Goal: Check status: Check status

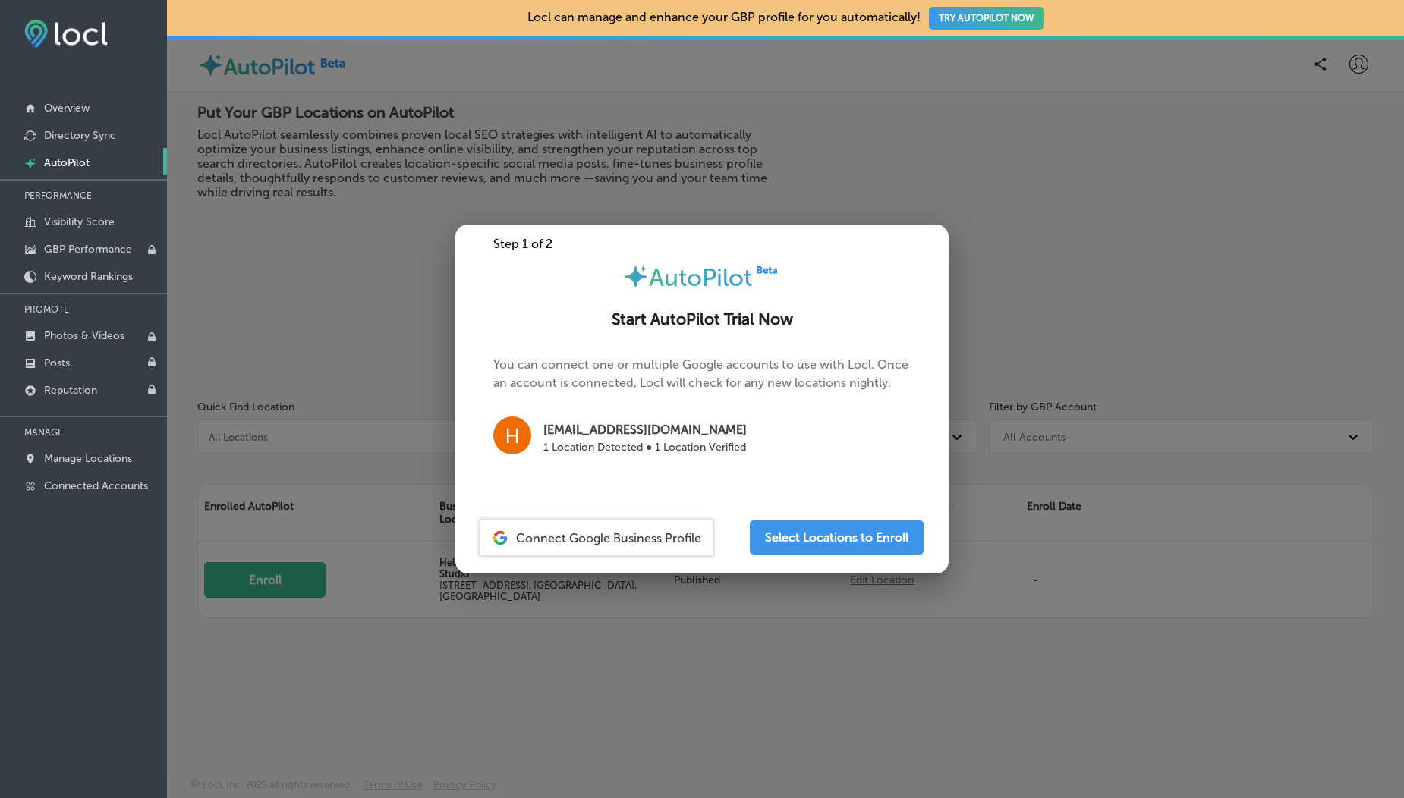
click at [279, 257] on div at bounding box center [702, 399] width 1404 height 798
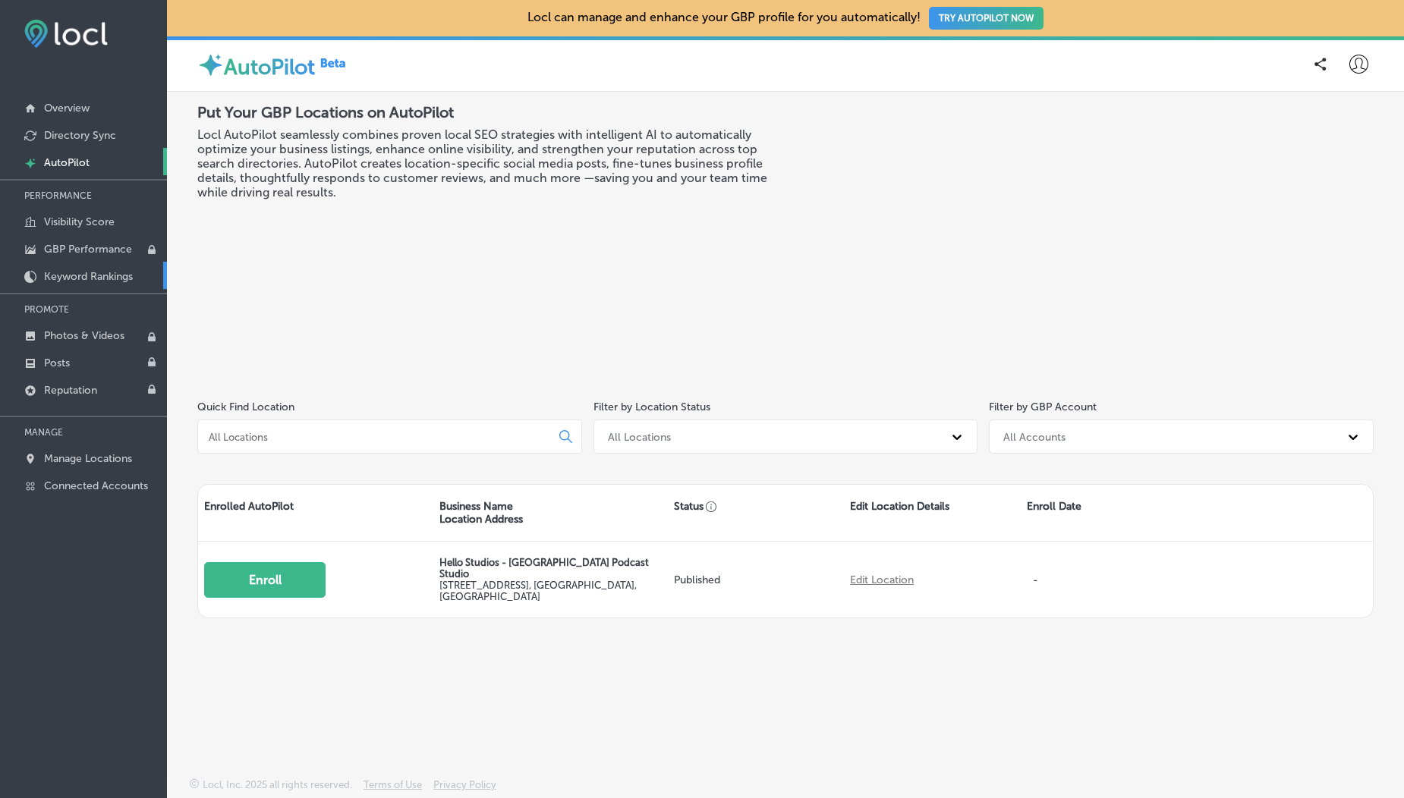
click at [74, 281] on p "Keyword Rankings" at bounding box center [88, 276] width 89 height 13
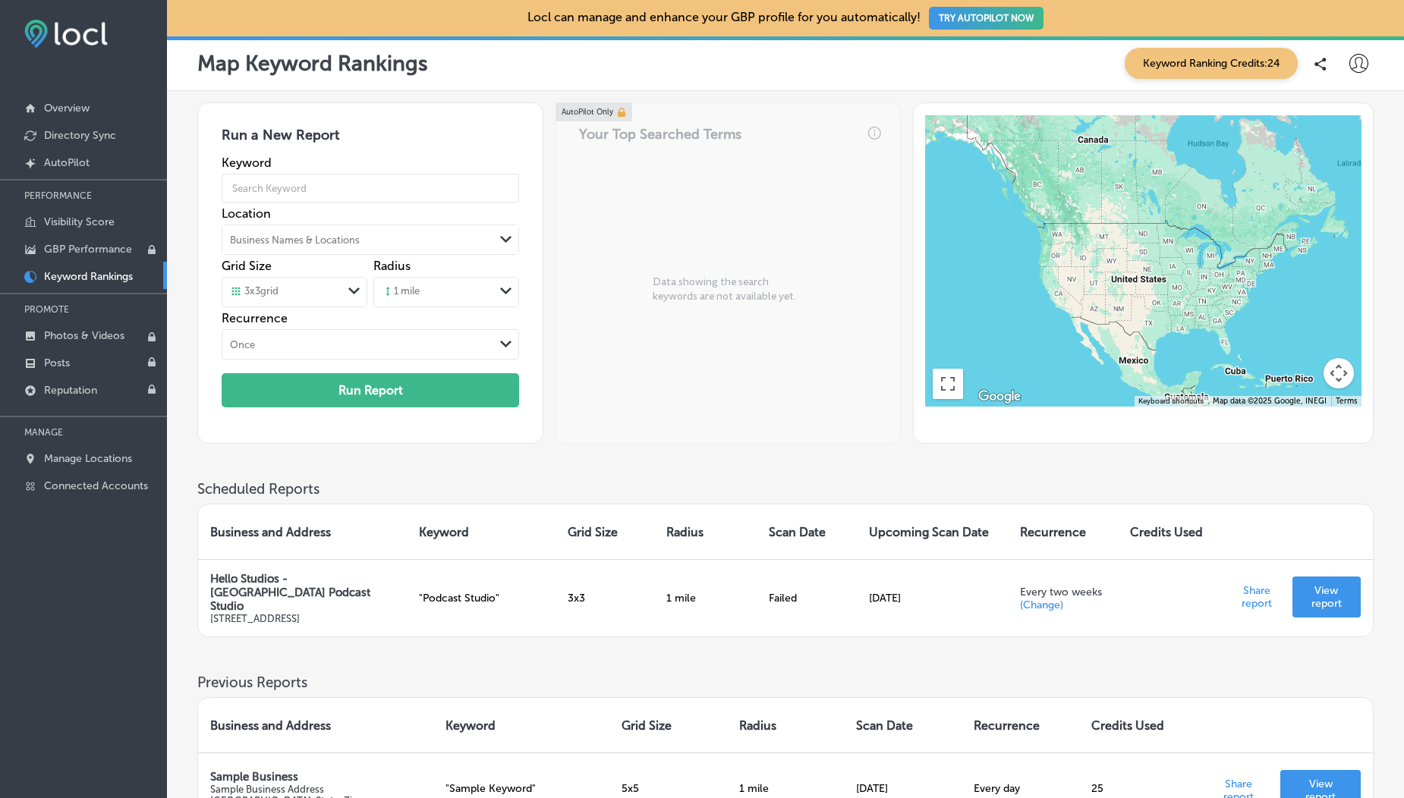
click at [1354, 59] on icon at bounding box center [1358, 63] width 19 height 19
click at [1349, 110] on p "My Account" at bounding box center [1337, 118] width 68 height 18
select select "US"
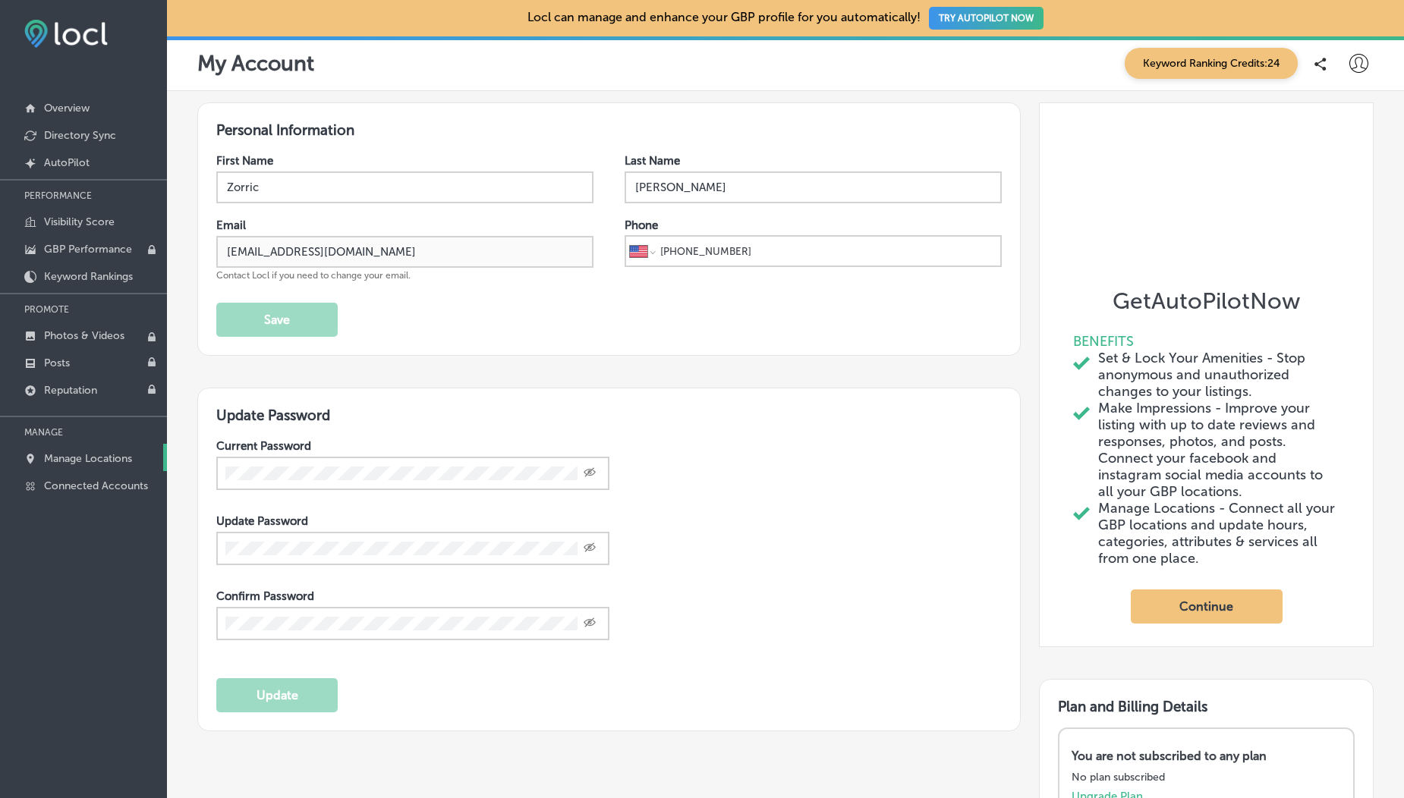
click at [99, 448] on link "Manage Locations" at bounding box center [83, 457] width 167 height 27
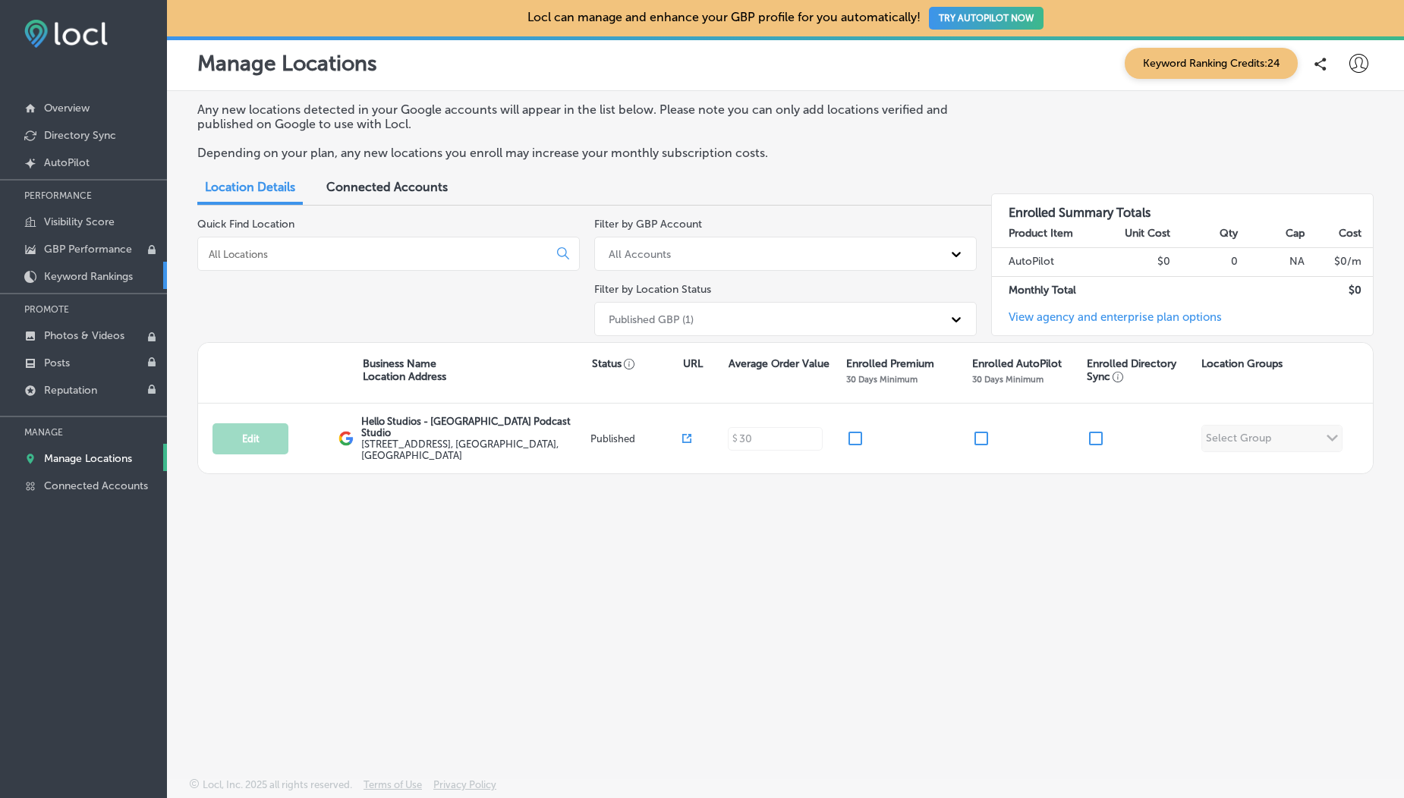
click at [89, 283] on p "Keyword Rankings" at bounding box center [88, 276] width 89 height 13
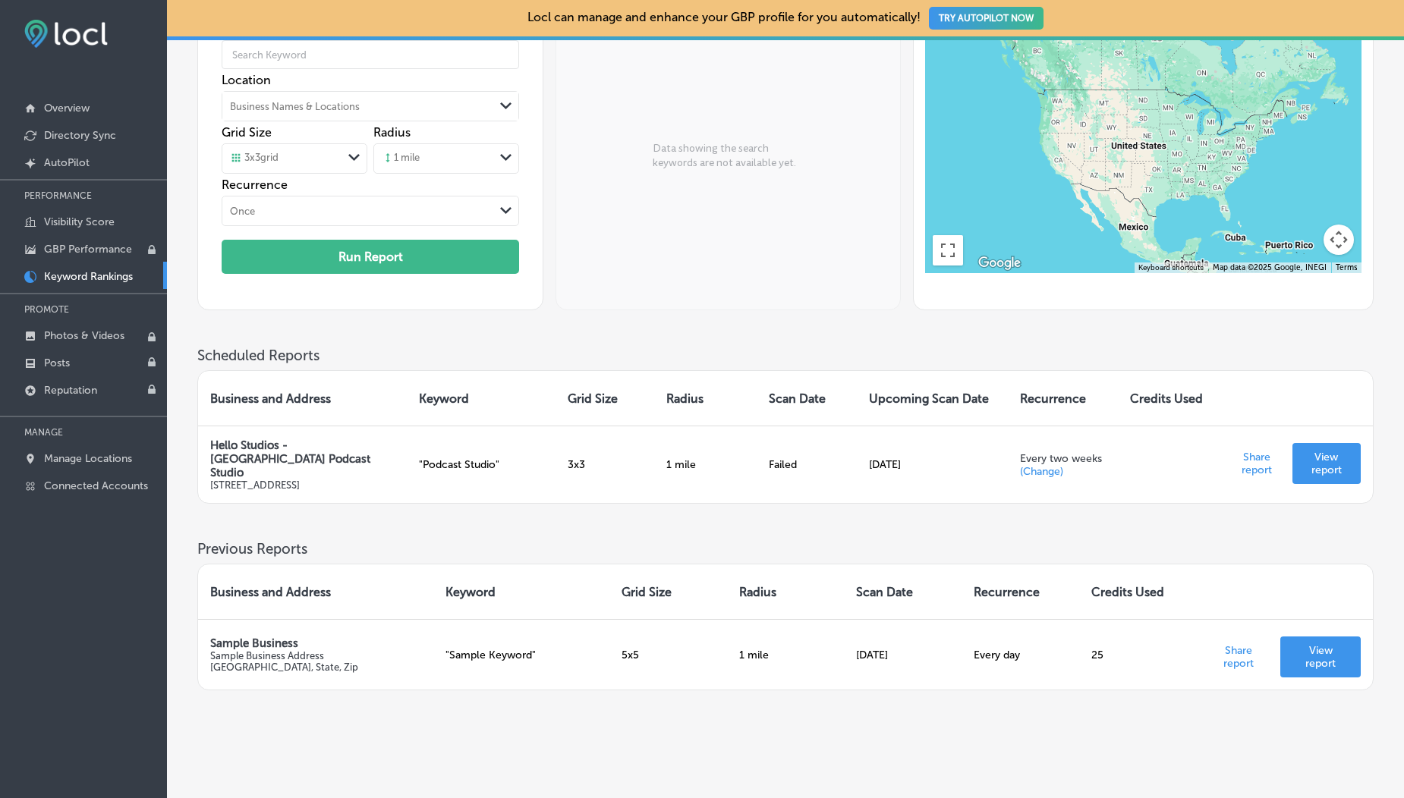
scroll to position [163, 0]
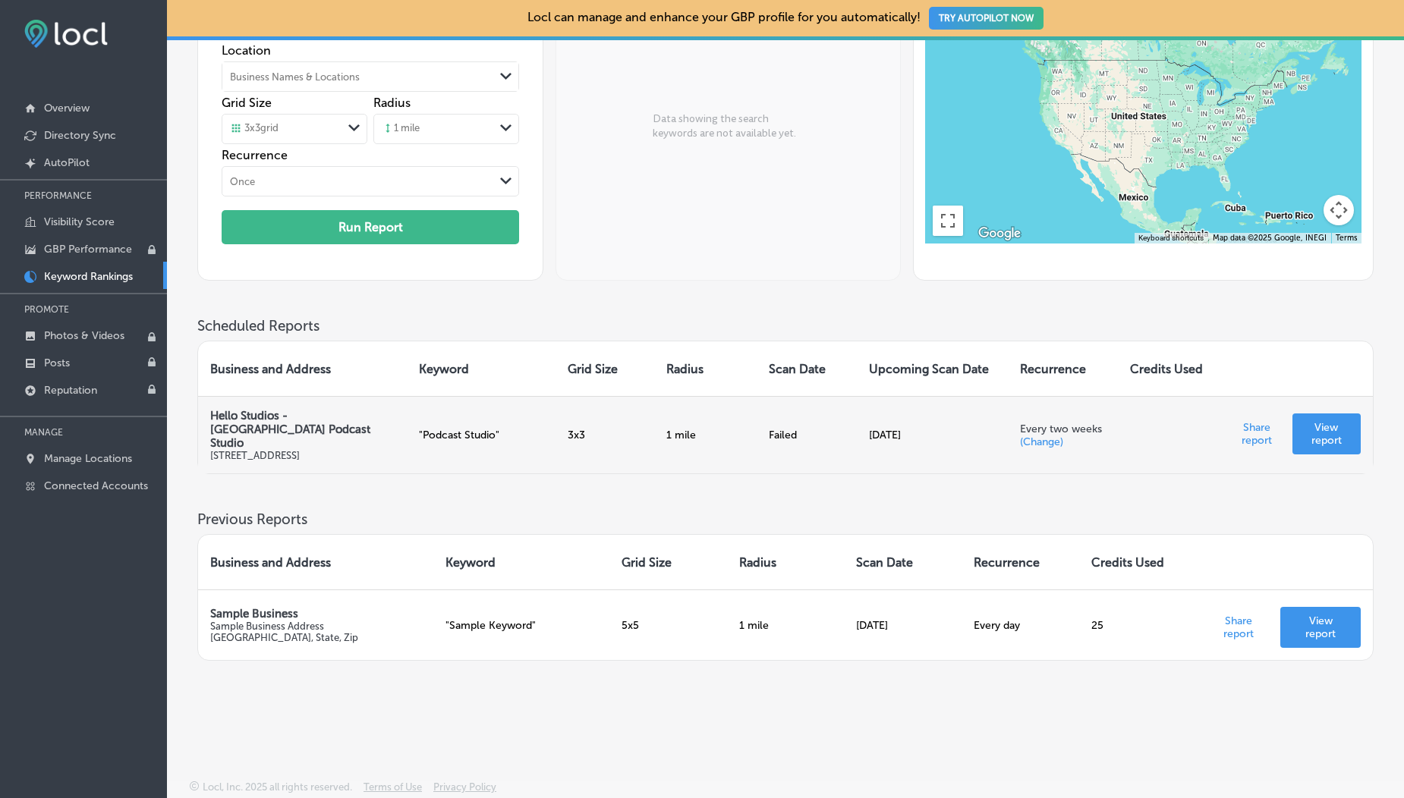
click at [779, 426] on td "Failed" at bounding box center [806, 434] width 99 height 77
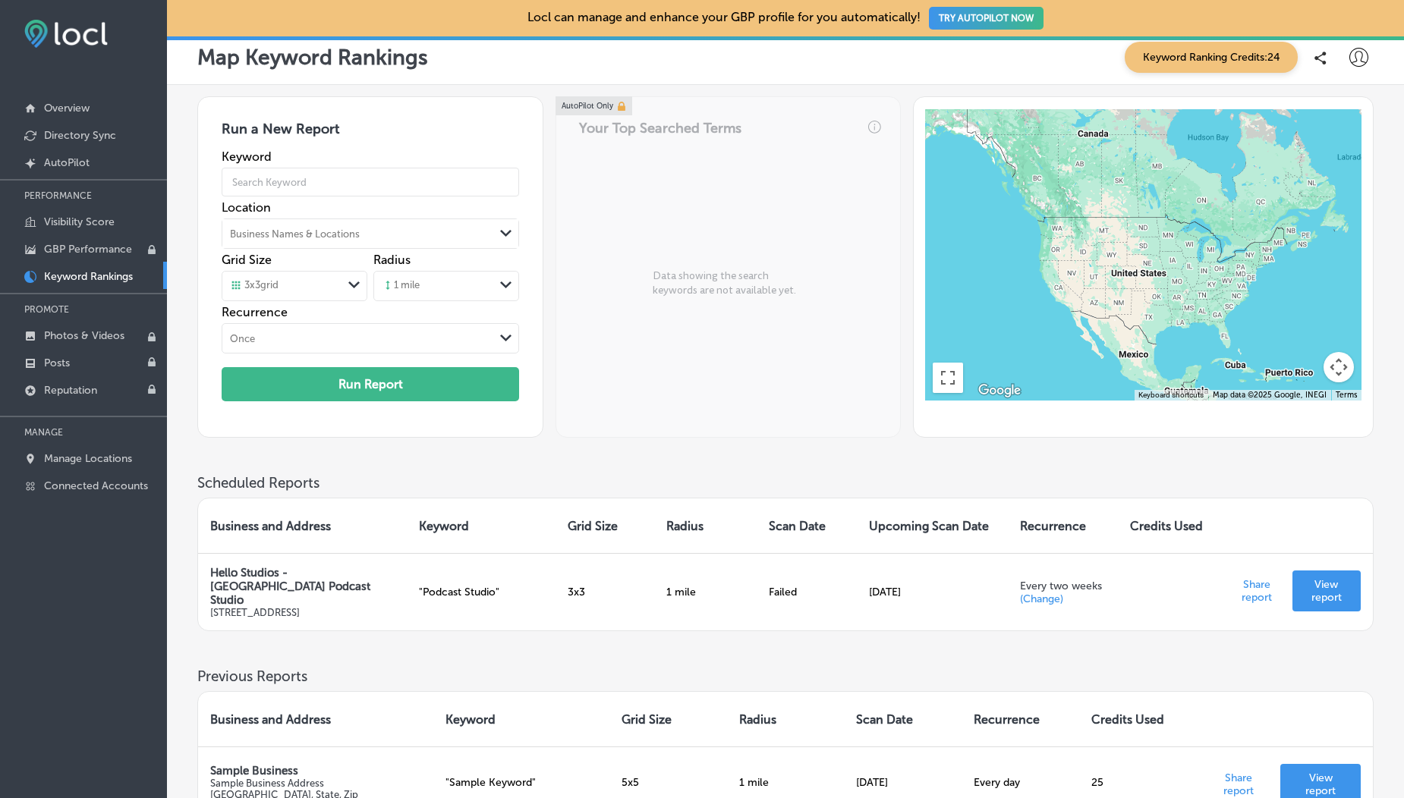
scroll to position [0, 0]
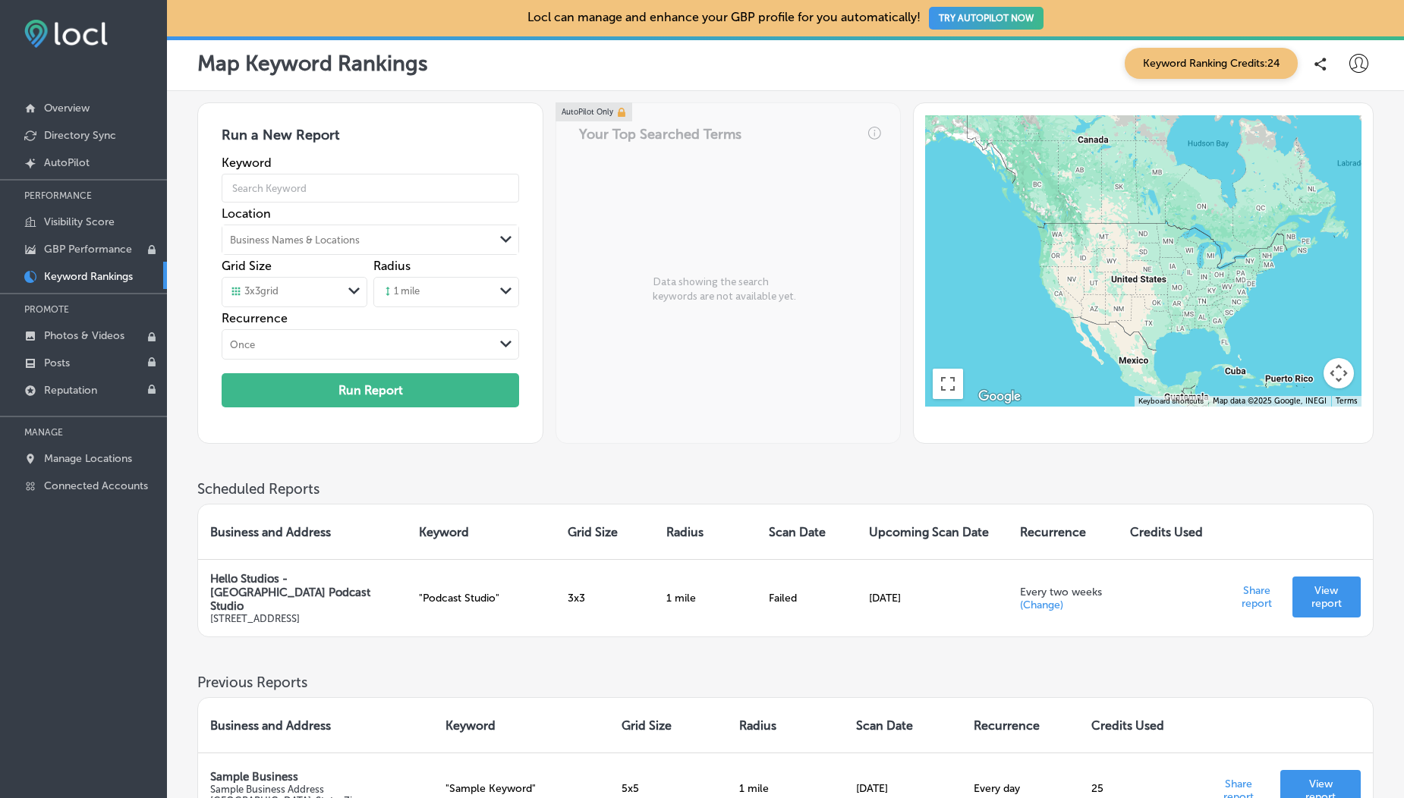
drag, startPoint x: 481, startPoint y: 474, endPoint x: 514, endPoint y: 468, distance: 33.3
click at [514, 468] on div "Run a New Report Keyword Location Business Names & Locations Path Created with …" at bounding box center [785, 291] width 1176 height 378
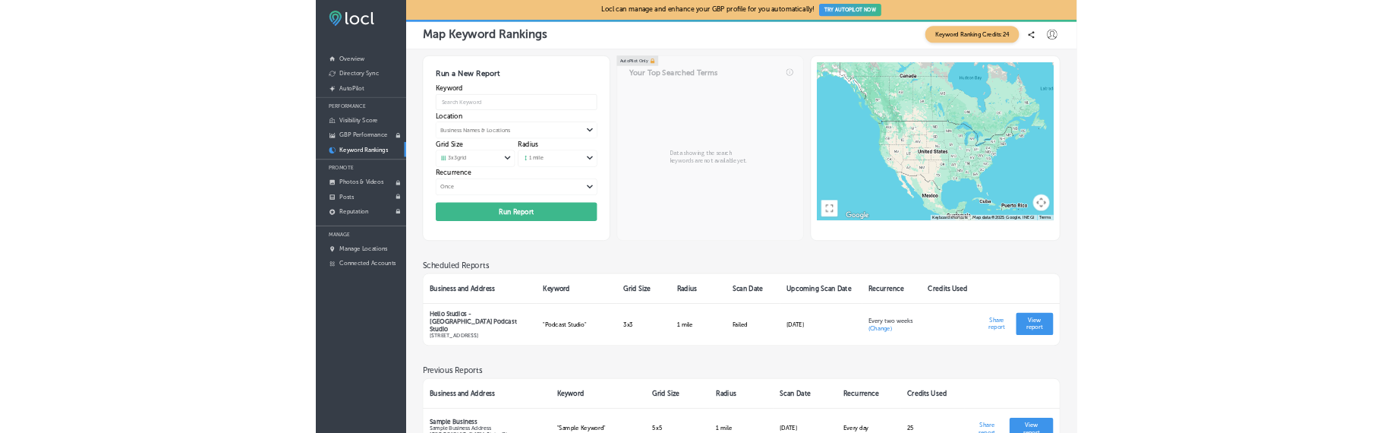
scroll to position [163, 0]
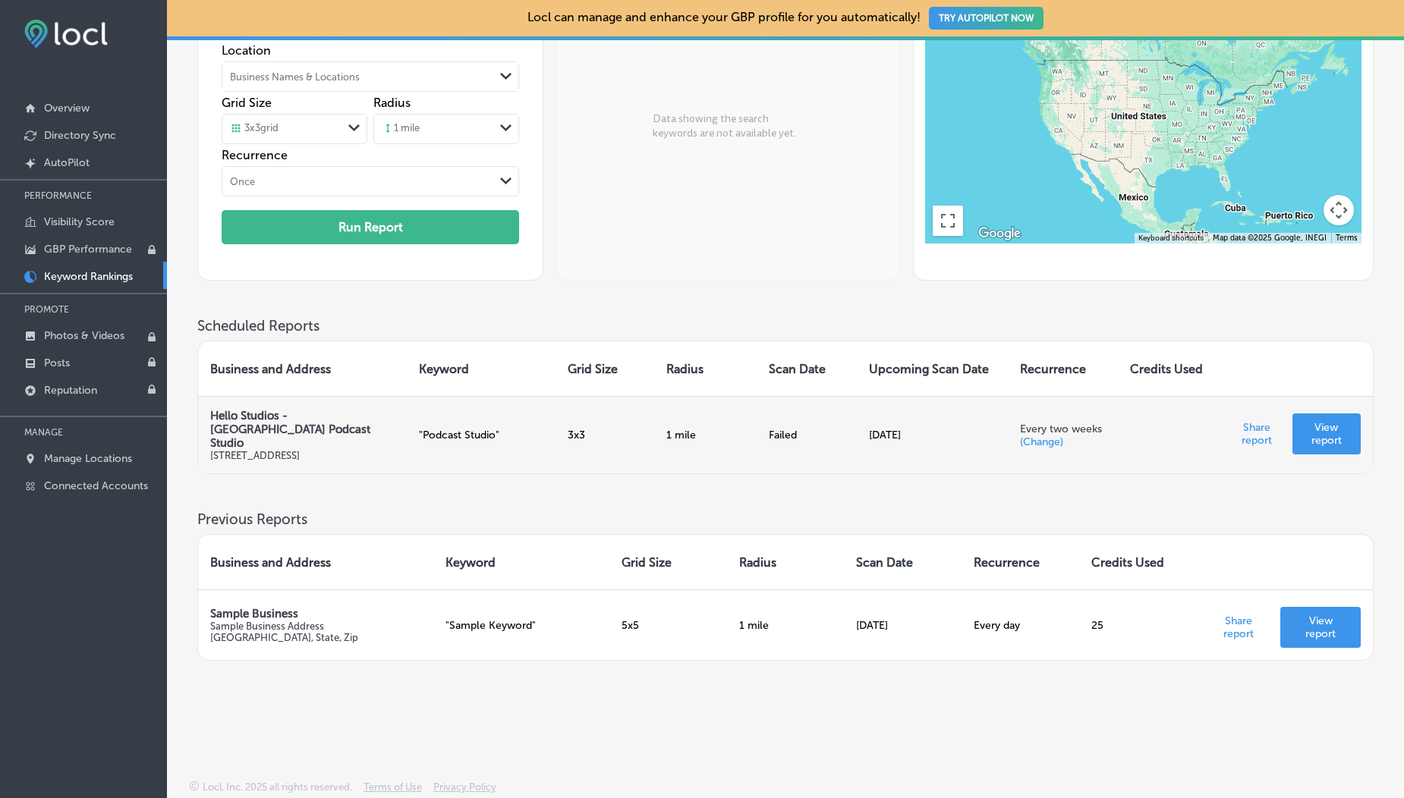
click at [770, 439] on div "Failed" at bounding box center [806, 435] width 75 height 13
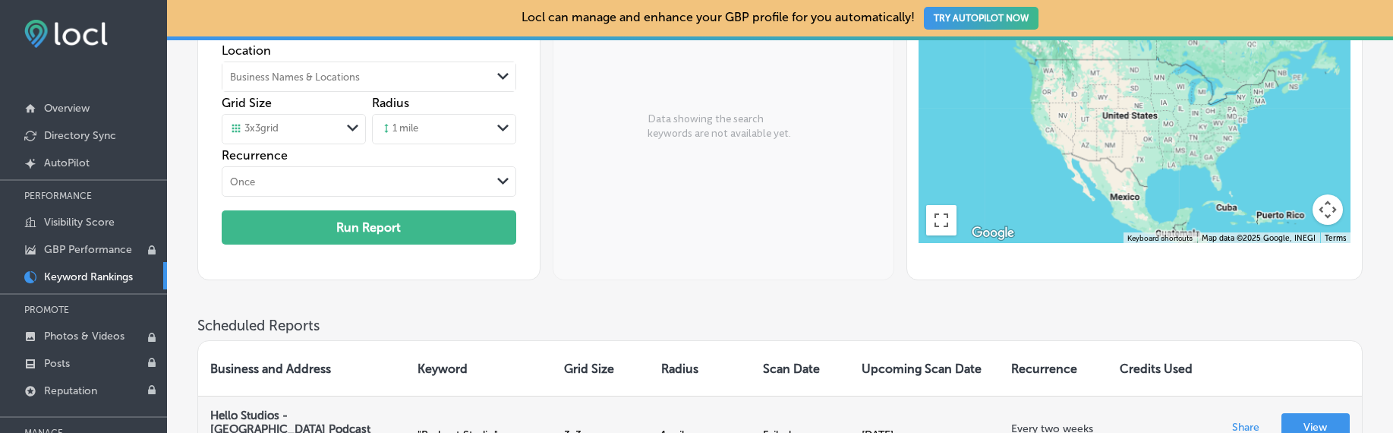
scroll to position [363, 0]
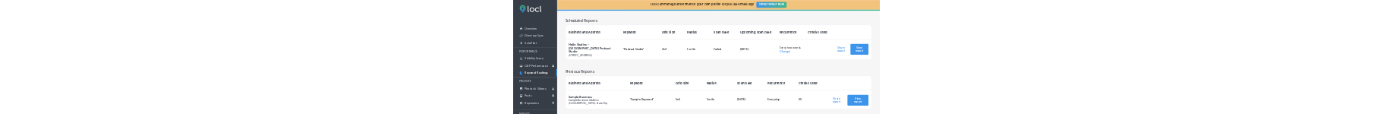
scroll to position [416, 0]
